Goal: Task Accomplishment & Management: Complete application form

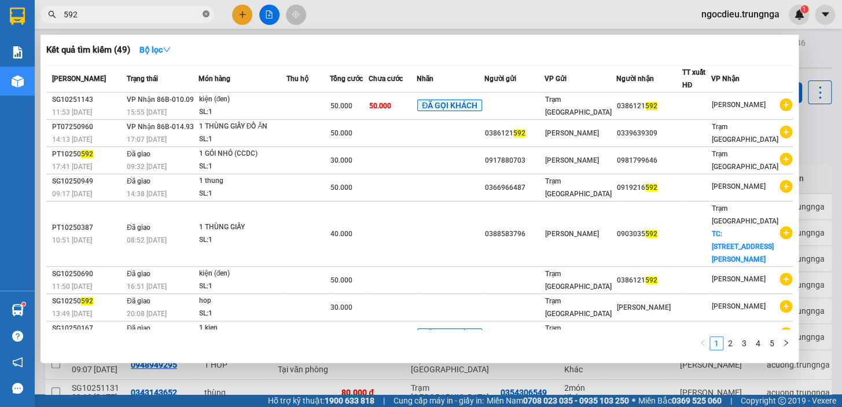
click at [204, 16] on icon "close-circle" at bounding box center [205, 13] width 7 height 7
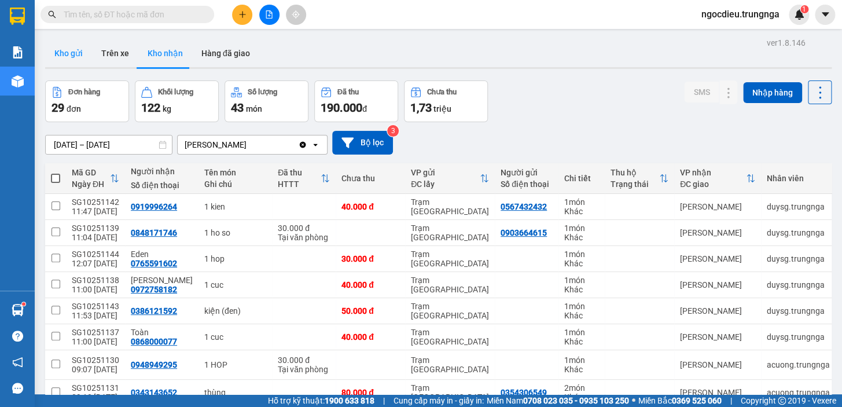
click at [80, 52] on button "Kho gửi" at bounding box center [68, 53] width 47 height 28
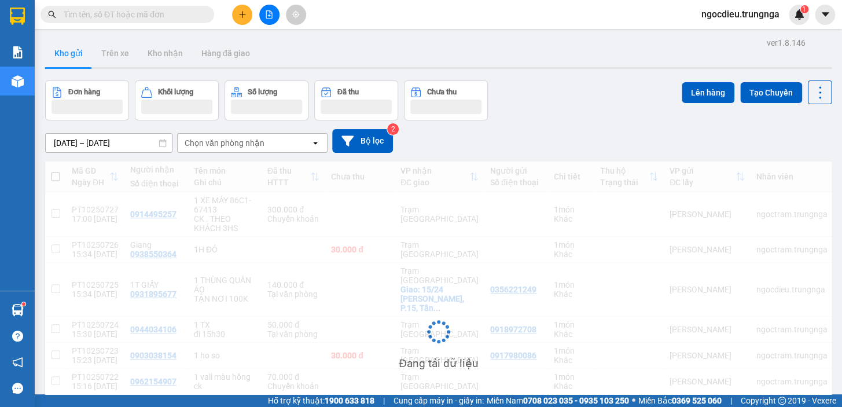
click at [238, 145] on div "Chọn văn phòng nhận" at bounding box center [225, 143] width 80 height 12
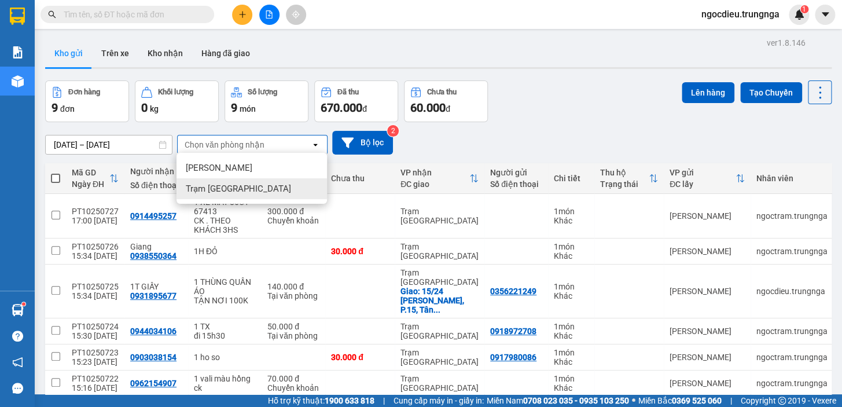
drag, startPoint x: 249, startPoint y: 189, endPoint x: 245, endPoint y: 179, distance: 10.4
click at [247, 190] on div "Trạm [GEOGRAPHIC_DATA]" at bounding box center [251, 188] width 150 height 21
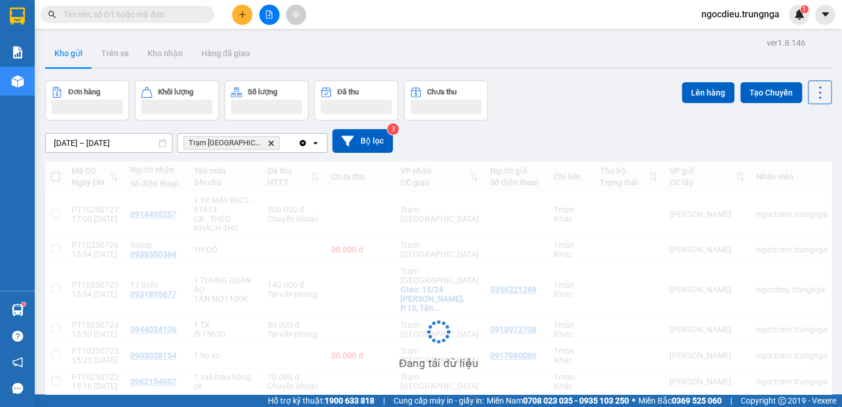
click at [239, 15] on icon "plus" at bounding box center [242, 14] width 8 height 8
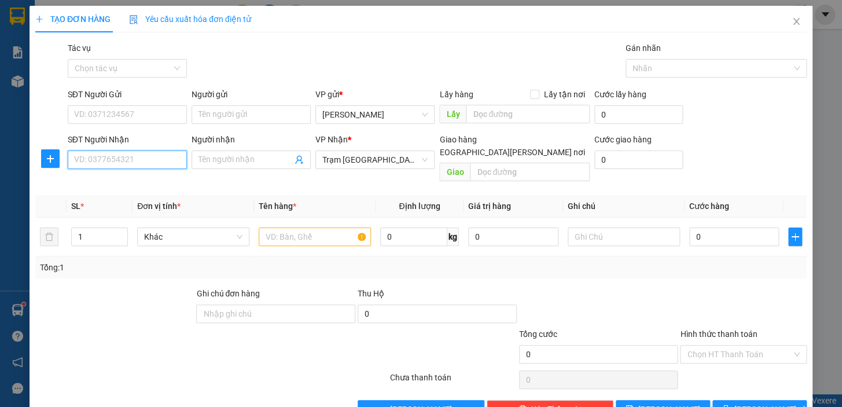
click at [113, 160] on input "SĐT Người Nhận" at bounding box center [127, 159] width 119 height 19
type input "0363610813"
click at [208, 161] on input "Người nhận" at bounding box center [245, 159] width 94 height 13
click at [135, 156] on input "0363610813" at bounding box center [127, 159] width 119 height 19
click at [223, 157] on input "Người nhận" at bounding box center [245, 159] width 94 height 13
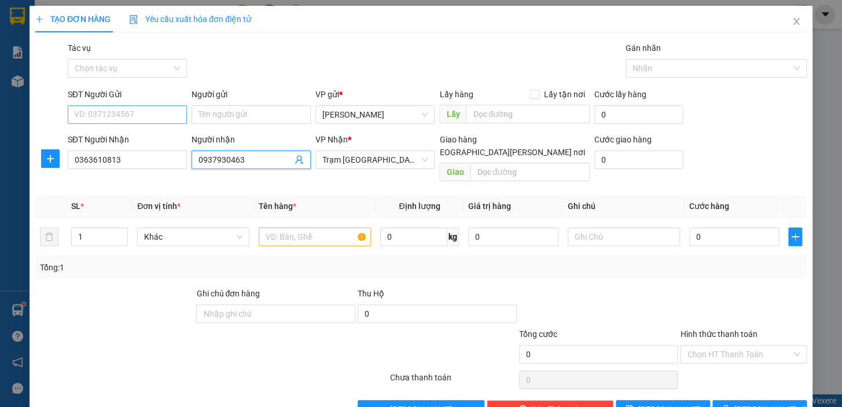
type input "0937930463"
click at [99, 117] on input "SĐT Người Gửi" at bounding box center [127, 114] width 119 height 19
click at [89, 116] on input "0342952978" at bounding box center [127, 114] width 119 height 19
click at [99, 120] on input "0342952978" at bounding box center [127, 114] width 119 height 19
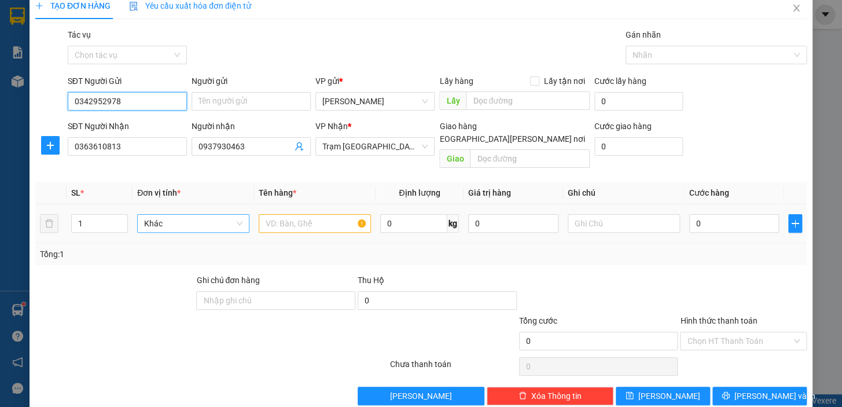
scroll to position [21, 0]
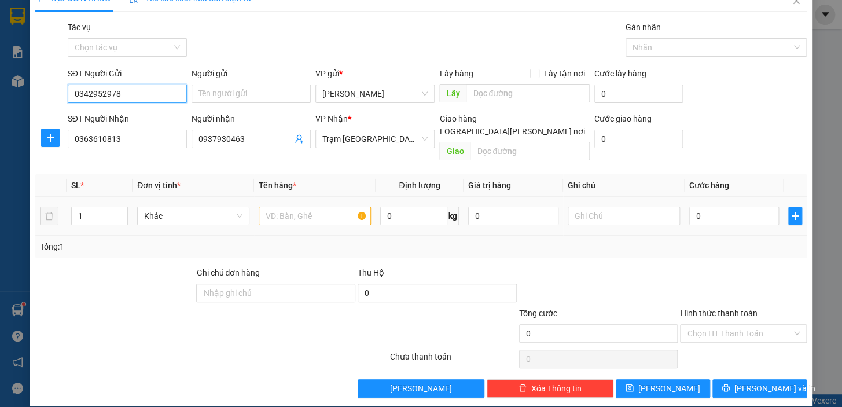
type input "0342952978"
click at [295, 207] on input "text" at bounding box center [315, 216] width 112 height 19
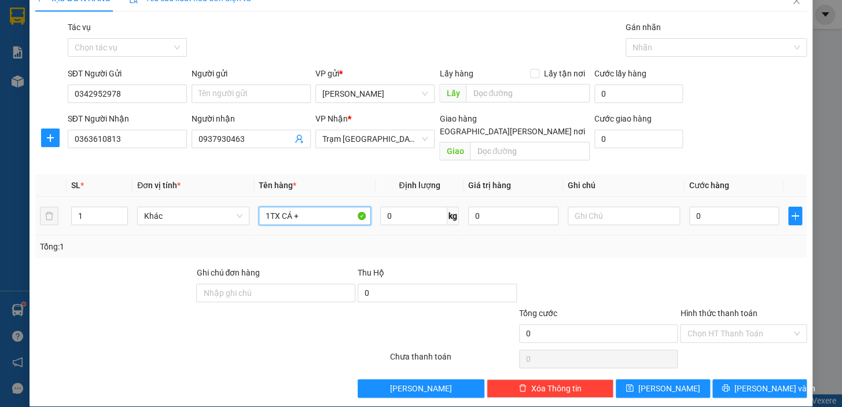
drag, startPoint x: 334, startPoint y: 211, endPoint x: 326, endPoint y: 204, distance: 11.1
click at [326, 207] on input "1TX CÁ +" at bounding box center [315, 216] width 112 height 19
type input "1TX CÁ+1TH GIẤY"
click at [709, 207] on input "0" at bounding box center [734, 216] width 90 height 19
type input "1"
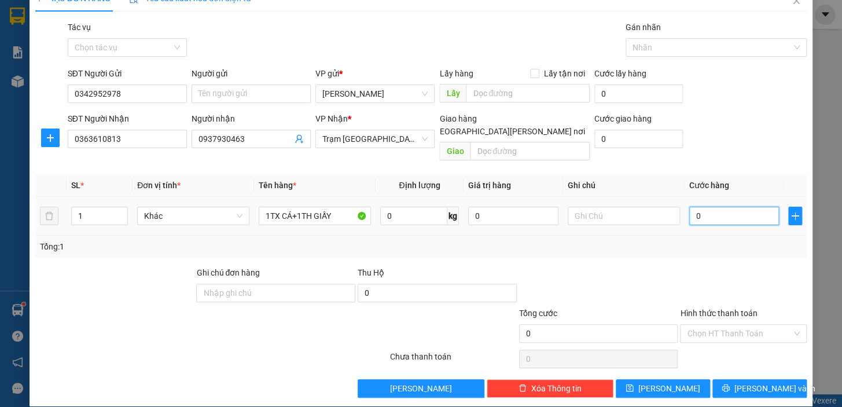
type input "1"
type input "10"
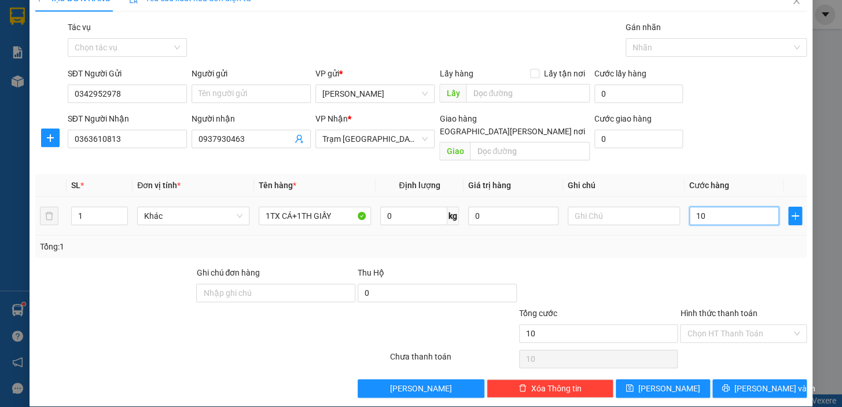
type input "100"
type input "100.000"
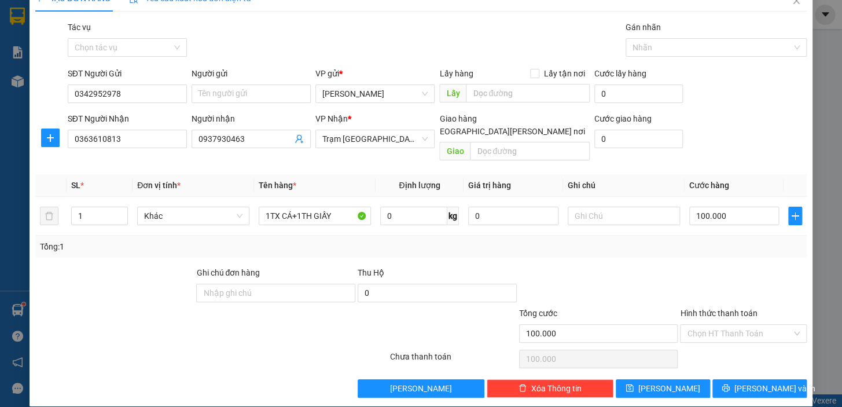
click at [666, 249] on div "Transit Pickup Surcharge Ids Transit Deliver Surcharge Ids Transit Deliver Surc…" at bounding box center [420, 209] width 771 height 377
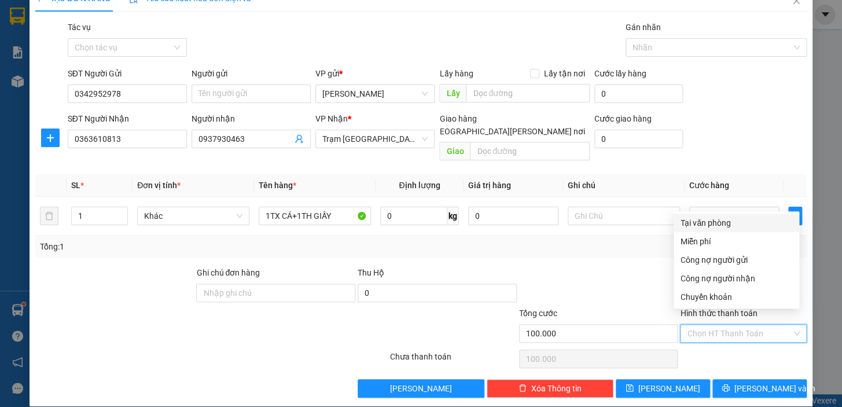
click at [700, 325] on input "Hình thức thanh toán" at bounding box center [739, 333] width 105 height 17
click at [694, 222] on div "Tại văn phòng" at bounding box center [736, 222] width 112 height 13
type input "0"
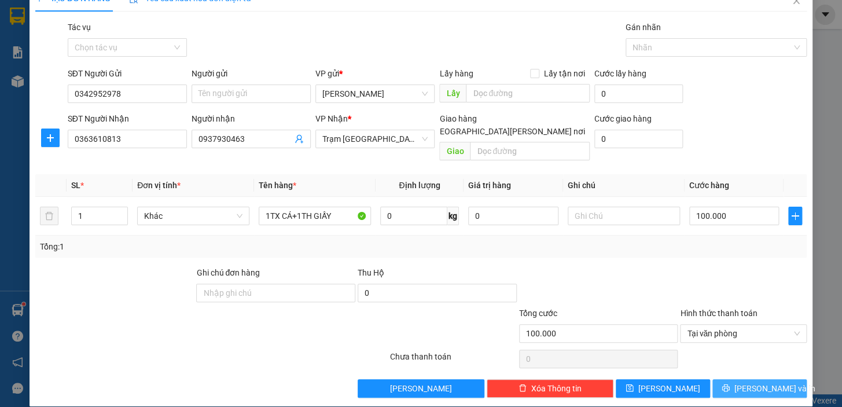
click at [725, 379] on button "[PERSON_NAME] và In" at bounding box center [759, 388] width 94 height 19
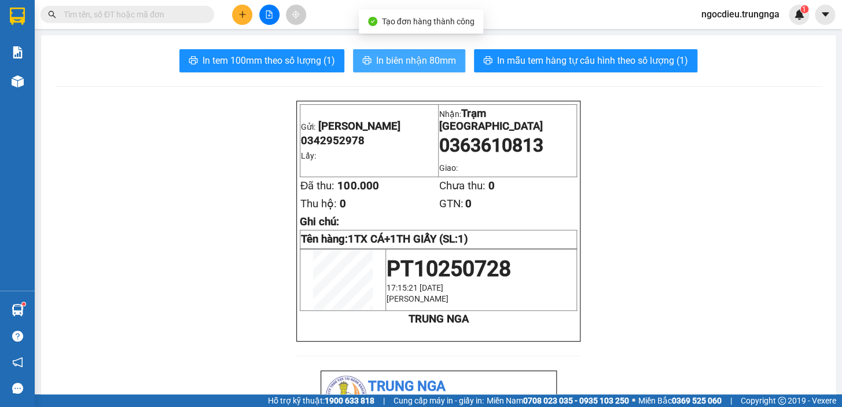
click at [397, 53] on button "In biên nhận 80mm" at bounding box center [409, 60] width 112 height 23
click at [397, 53] on span "In biên nhận 80mm" at bounding box center [416, 60] width 80 height 14
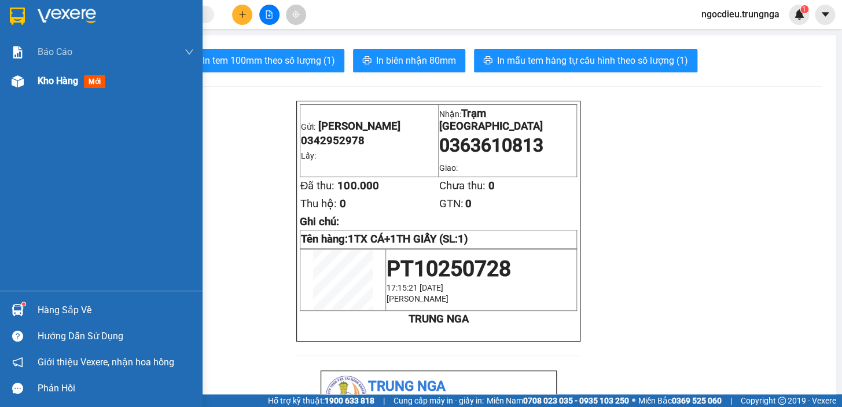
click at [35, 81] on div "Kho hàng mới" at bounding box center [101, 81] width 202 height 29
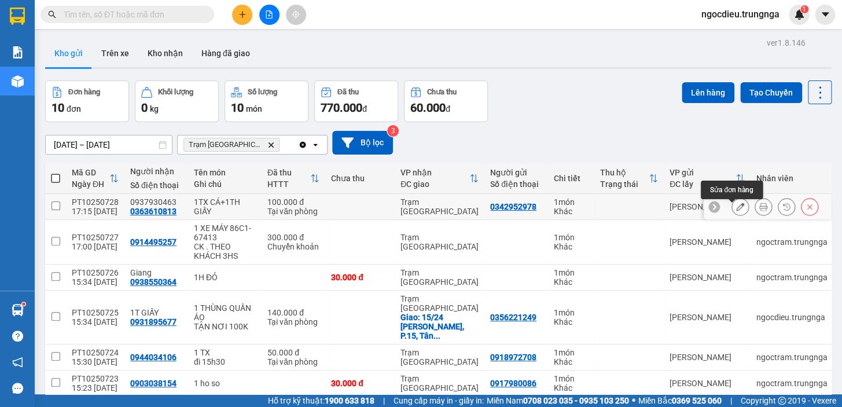
click at [732, 210] on button at bounding box center [740, 207] width 16 height 20
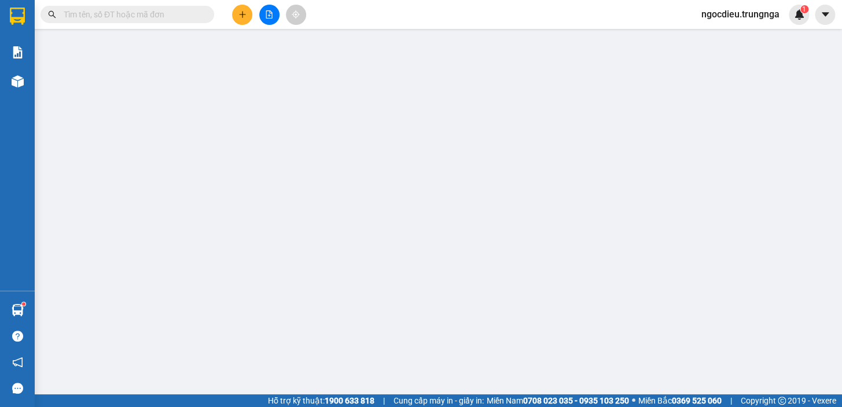
type input "0342952978"
type input "0363610813"
type input "0937930463"
type input "100.000"
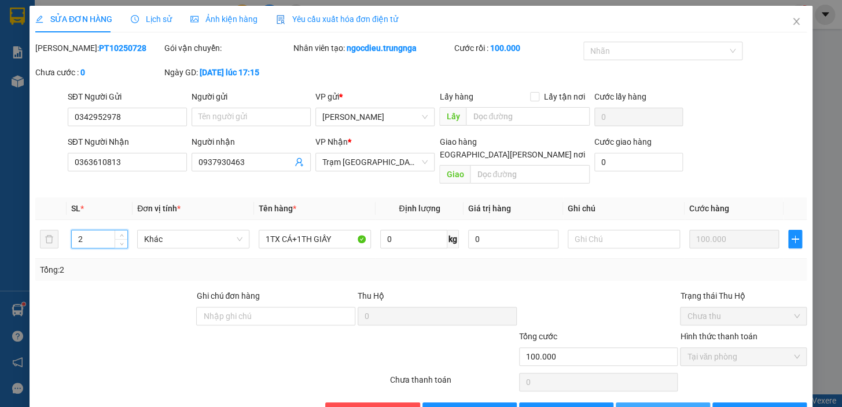
type input "2"
click at [654, 405] on span "[PERSON_NAME] đổi" at bounding box center [674, 411] width 75 height 13
